Goal: Transaction & Acquisition: Purchase product/service

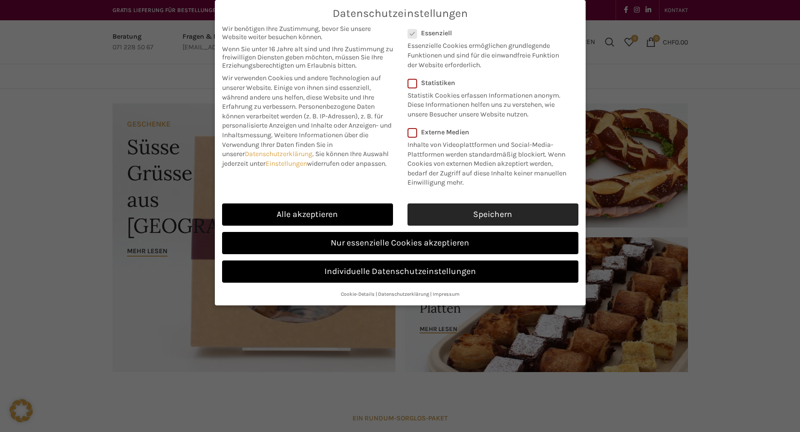
click at [491, 216] on link "Speichern" at bounding box center [492, 214] width 171 height 22
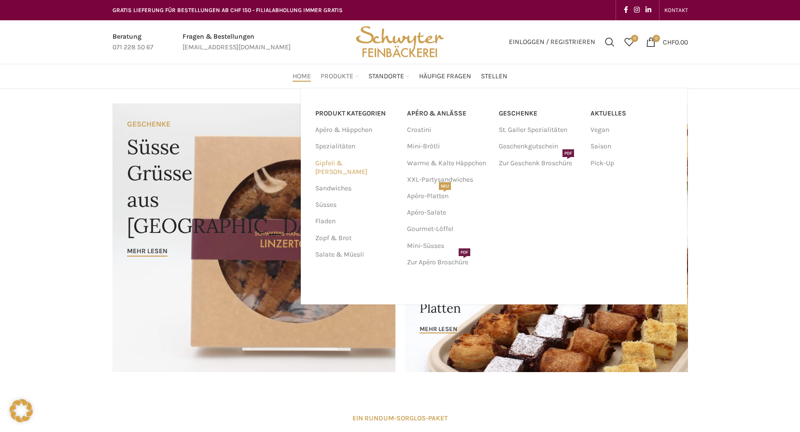
click at [351, 162] on link "Gipfeli & [PERSON_NAME]" at bounding box center [355, 167] width 80 height 25
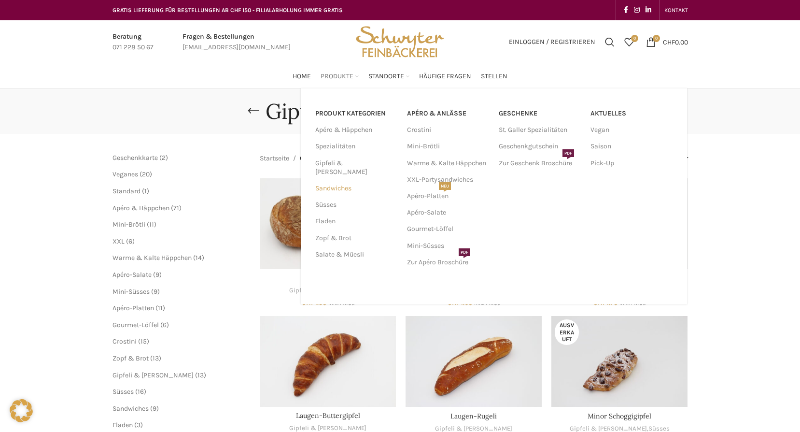
click at [335, 181] on link "Sandwiches" at bounding box center [355, 188] width 80 height 16
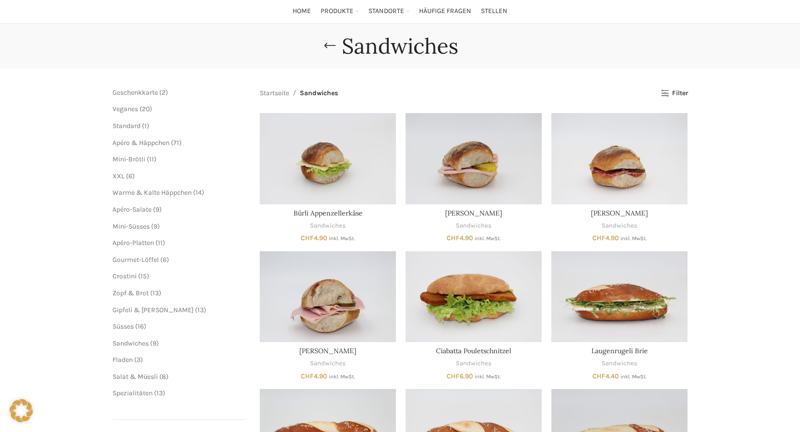
scroll to position [48, 0]
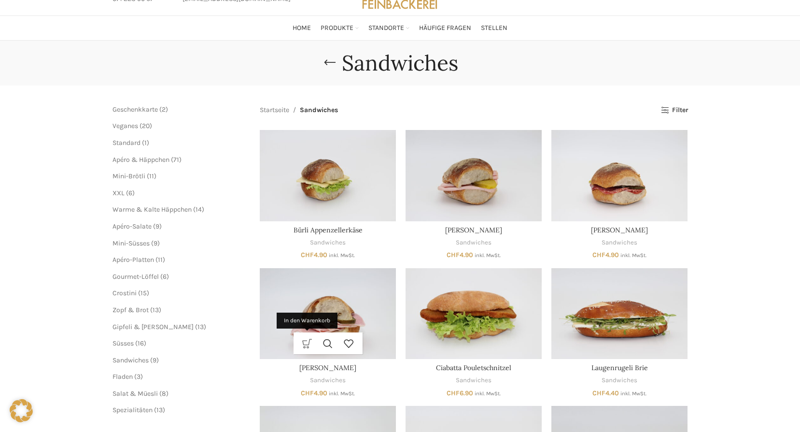
click at [307, 339] on link "In den Warenkorb" at bounding box center [307, 343] width 21 height 22
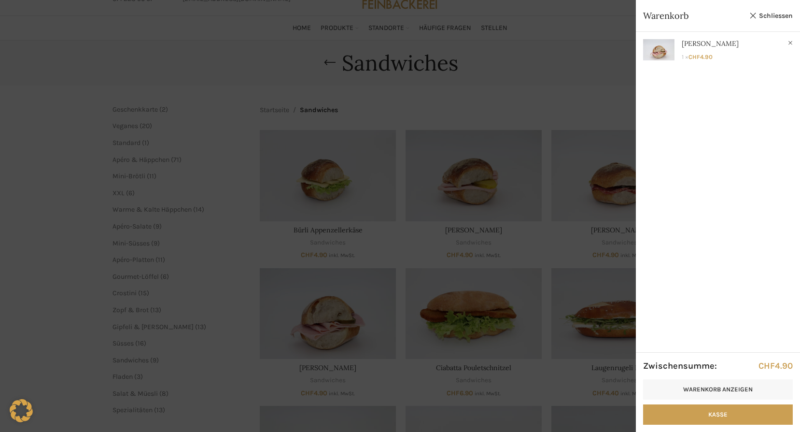
click at [584, 103] on div at bounding box center [400, 216] width 800 height 432
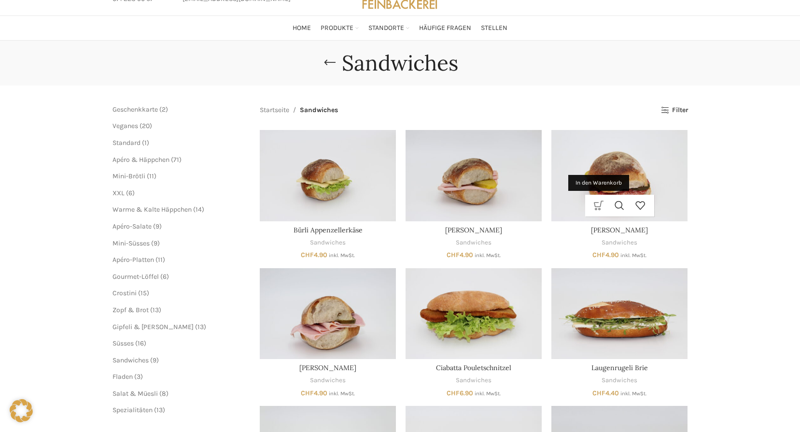
click at [599, 204] on link "In den Warenkorb" at bounding box center [599, 206] width 21 height 22
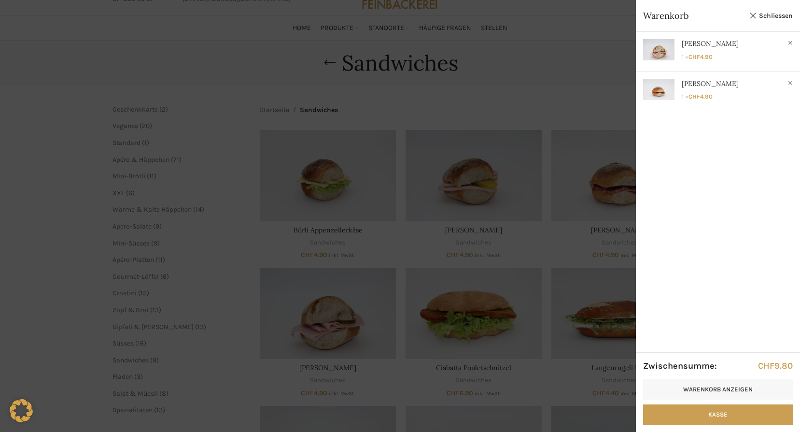
click at [529, 105] on div at bounding box center [400, 216] width 800 height 432
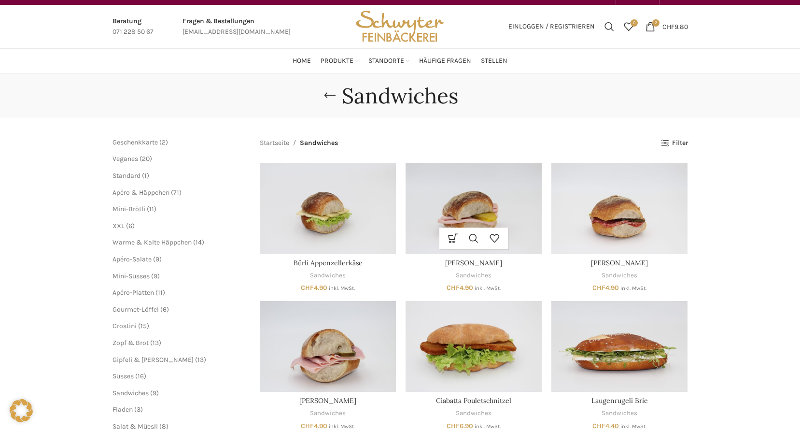
scroll to position [0, 0]
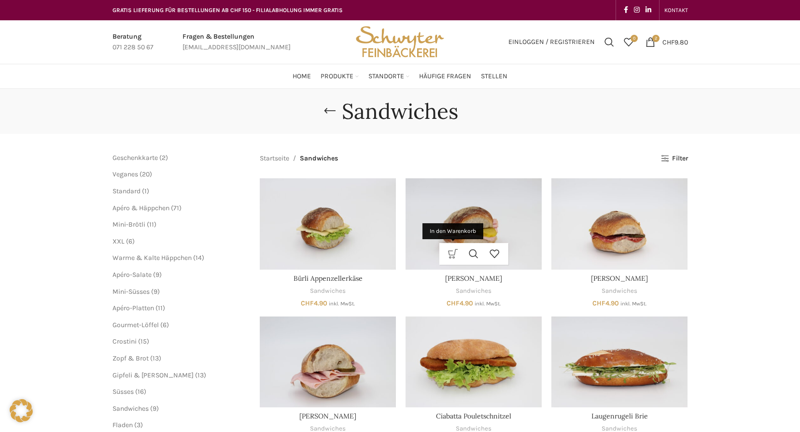
click at [451, 252] on link "In den Warenkorb" at bounding box center [453, 254] width 21 height 22
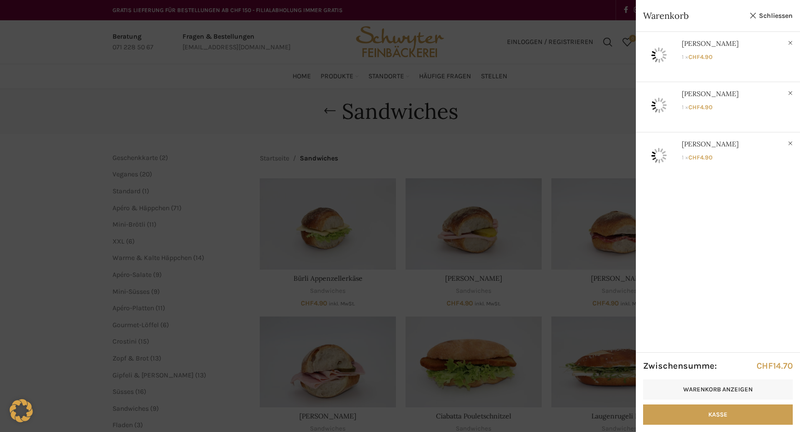
click at [512, 83] on div at bounding box center [400, 216] width 800 height 432
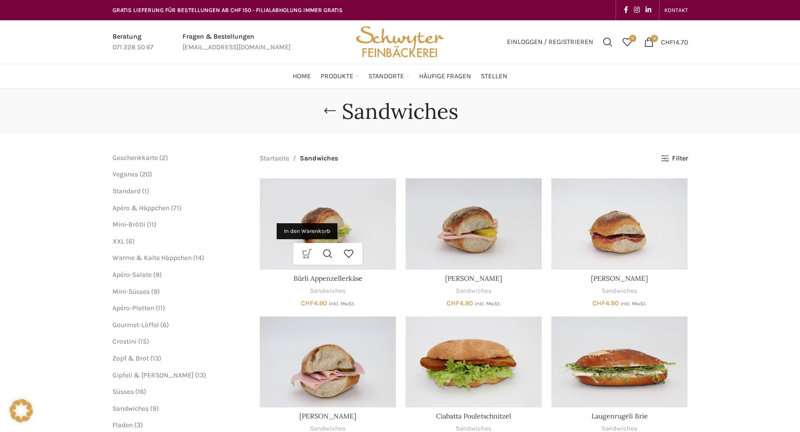
click at [308, 251] on link "In den Warenkorb" at bounding box center [307, 254] width 21 height 22
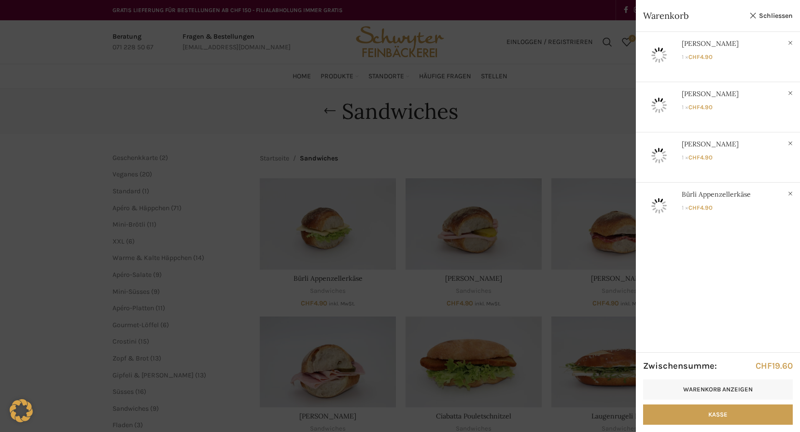
click at [556, 133] on div at bounding box center [400, 216] width 800 height 432
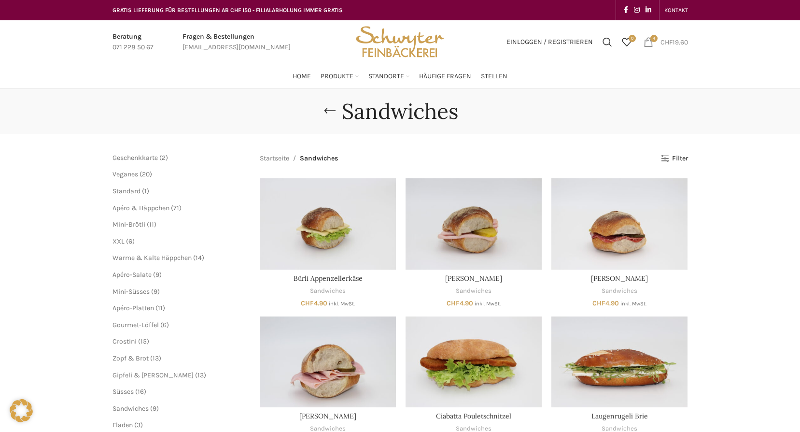
click at [646, 42] on span "4 items" at bounding box center [649, 42] width 10 height 10
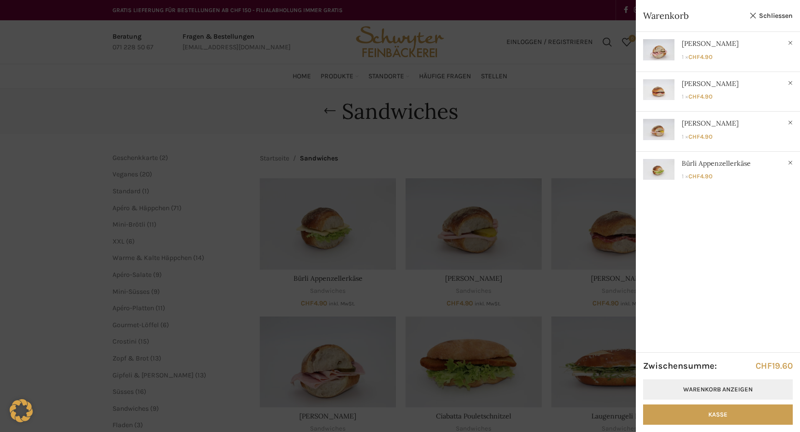
click at [727, 385] on link "Warenkorb anzeigen" at bounding box center [718, 389] width 150 height 20
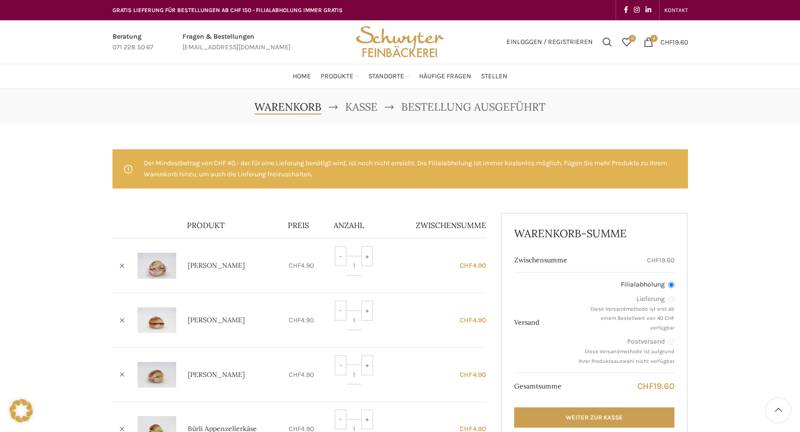
scroll to position [97, 0]
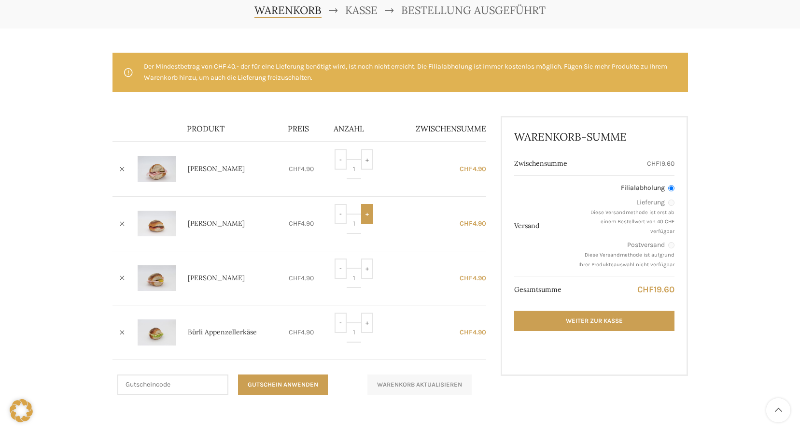
click at [367, 211] on input "+" at bounding box center [367, 214] width 12 height 20
type input "4"
click at [369, 322] on input "+" at bounding box center [367, 322] width 12 height 20
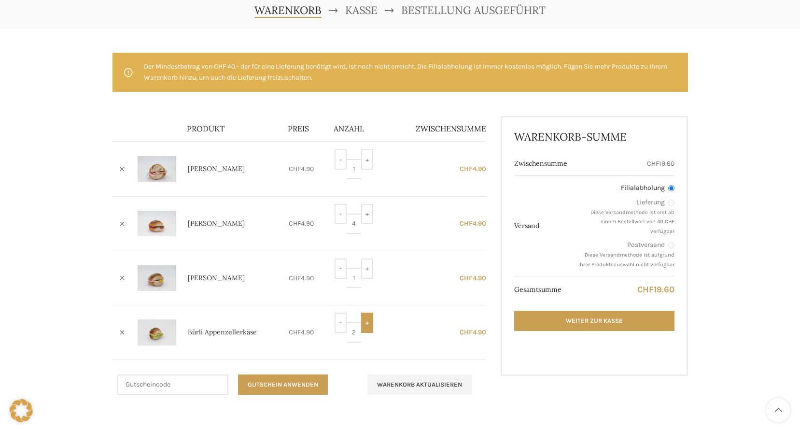
click at [369, 322] on input "+" at bounding box center [367, 322] width 12 height 20
type input "4"
click at [365, 272] on input "+" at bounding box center [367, 268] width 12 height 20
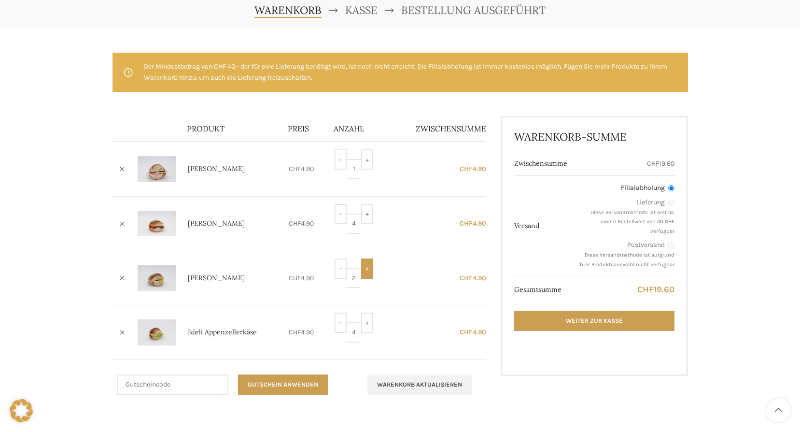
type input "3"
click at [369, 151] on input "+" at bounding box center [367, 159] width 12 height 20
type input "3"
click at [414, 384] on button "Warenkorb aktualisieren" at bounding box center [419, 384] width 104 height 20
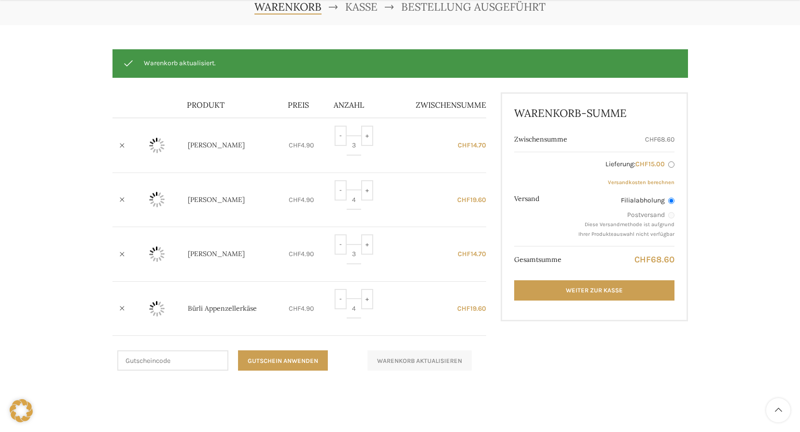
scroll to position [101, 0]
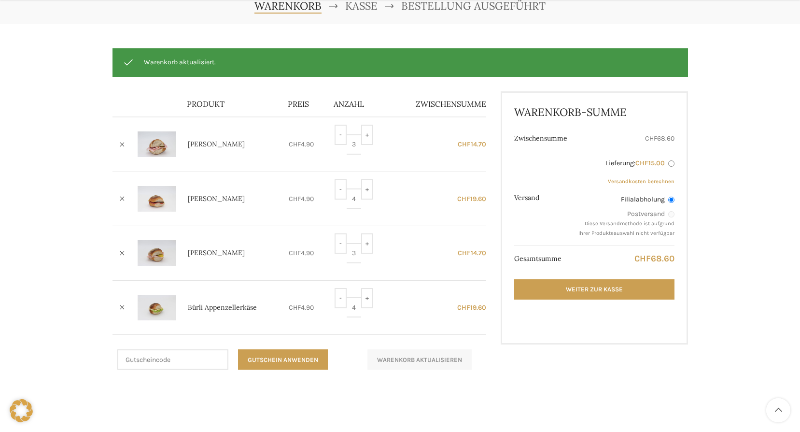
click at [670, 199] on input "Filialabholung" at bounding box center [671, 200] width 6 height 6
click at [637, 288] on link "Weiter zur Kasse" at bounding box center [594, 289] width 160 height 20
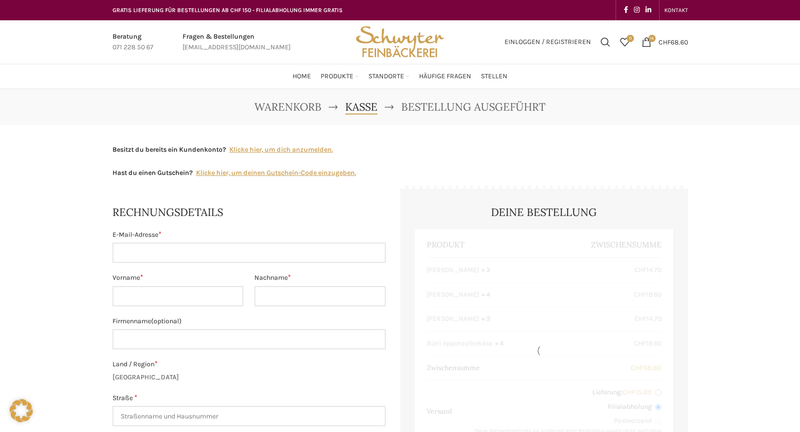
select select "SG"
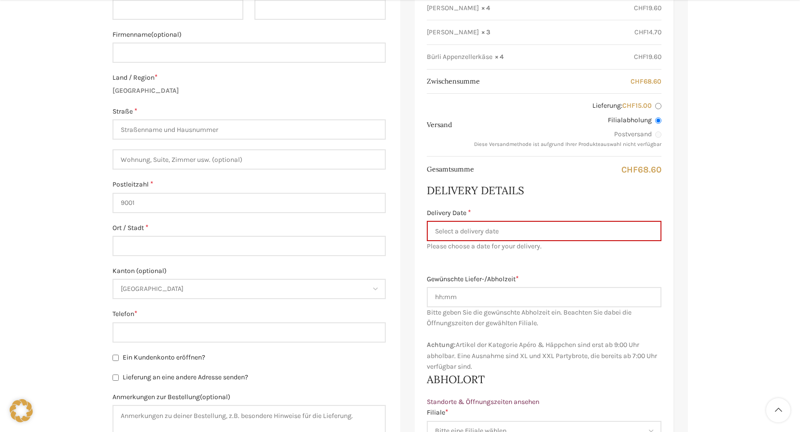
scroll to position [338, 0]
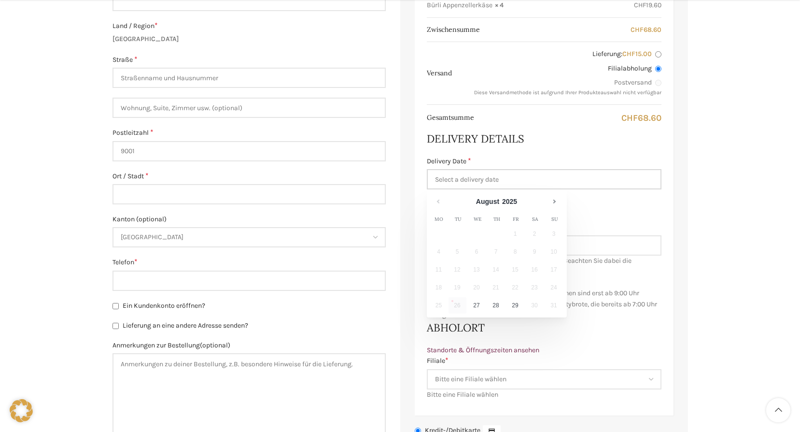
click at [450, 176] on input "Delivery Date *" at bounding box center [544, 179] width 235 height 20
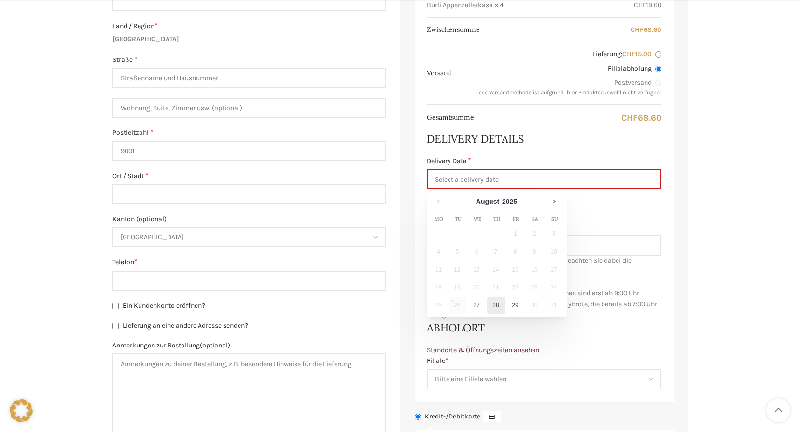
click at [494, 306] on link "28" at bounding box center [496, 305] width 18 height 16
type input "28.08.2025"
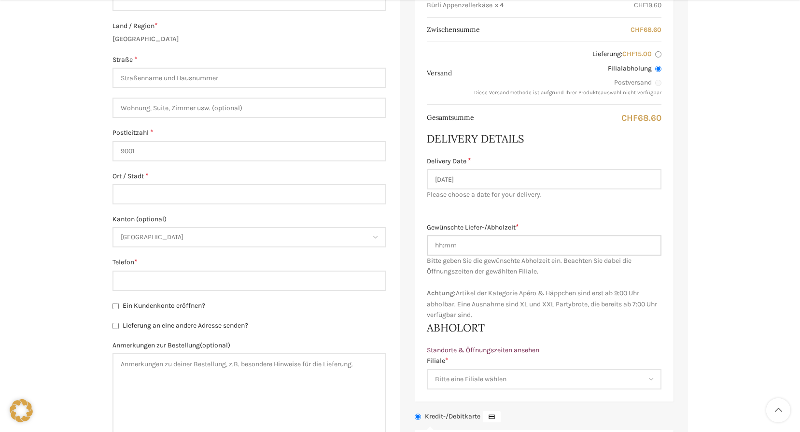
click at [572, 247] on input "Gewünschte Liefer-/Abholzeit *" at bounding box center [544, 245] width 235 height 20
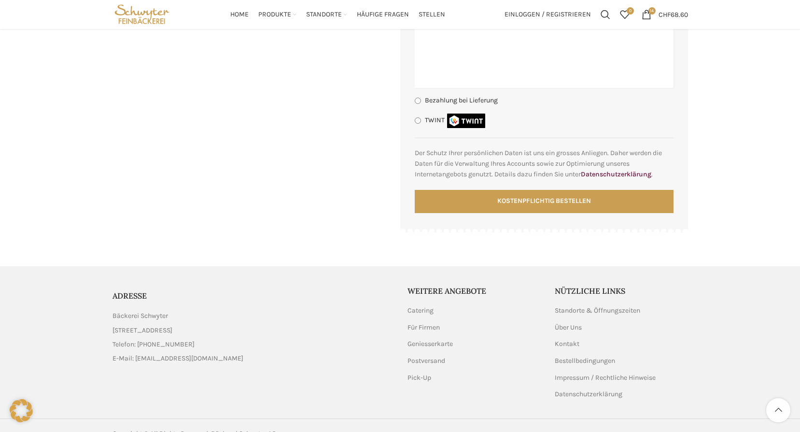
scroll to position [812, 0]
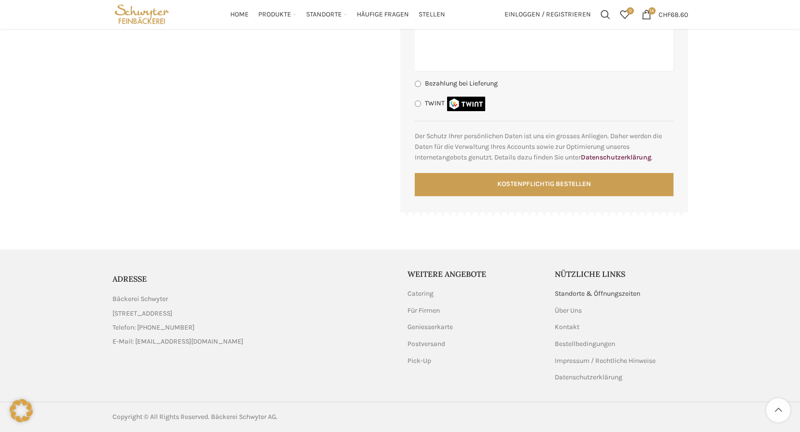
click at [612, 295] on link "Standorte & Öffnungszeiten" at bounding box center [598, 294] width 86 height 10
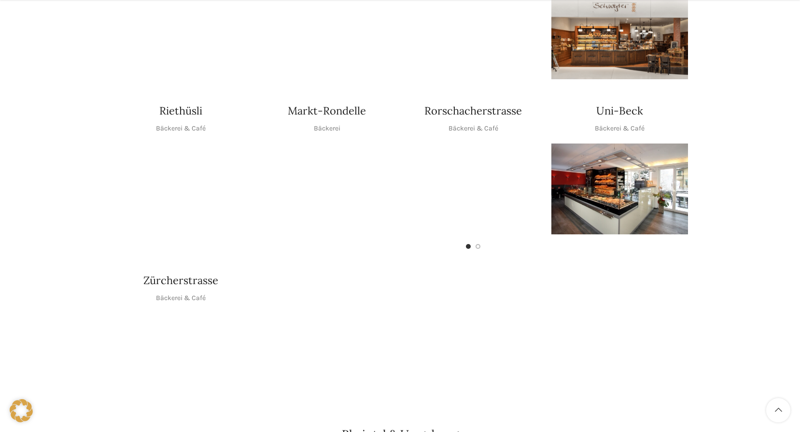
scroll to position [483, 0]
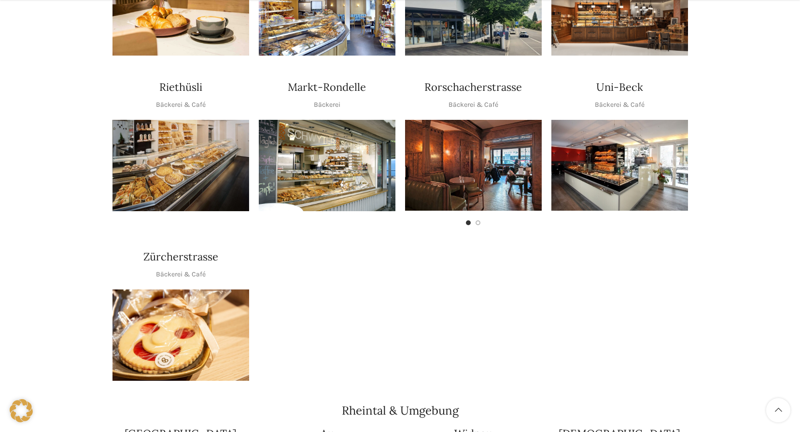
click at [169, 319] on img "1 / 1" at bounding box center [180, 334] width 137 height 91
